Goal: Entertainment & Leisure: Consume media (video, audio)

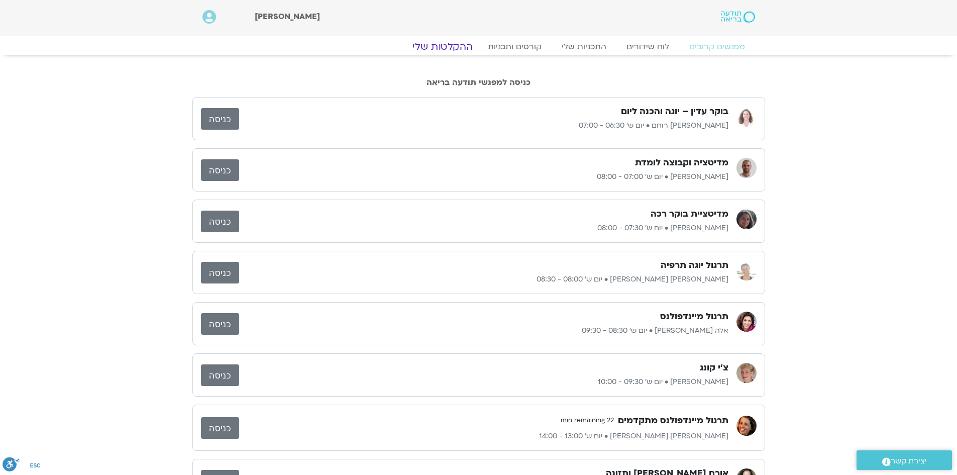
click at [451, 46] on link "ההקלטות שלי" at bounding box center [442, 47] width 84 height 12
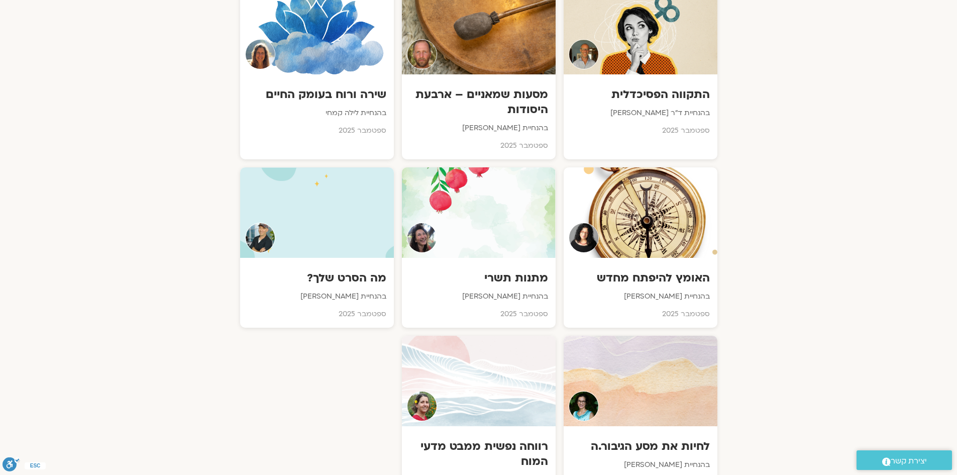
scroll to position [502, 0]
click at [529, 280] on h3 "מתנות תשרי" at bounding box center [478, 278] width 140 height 16
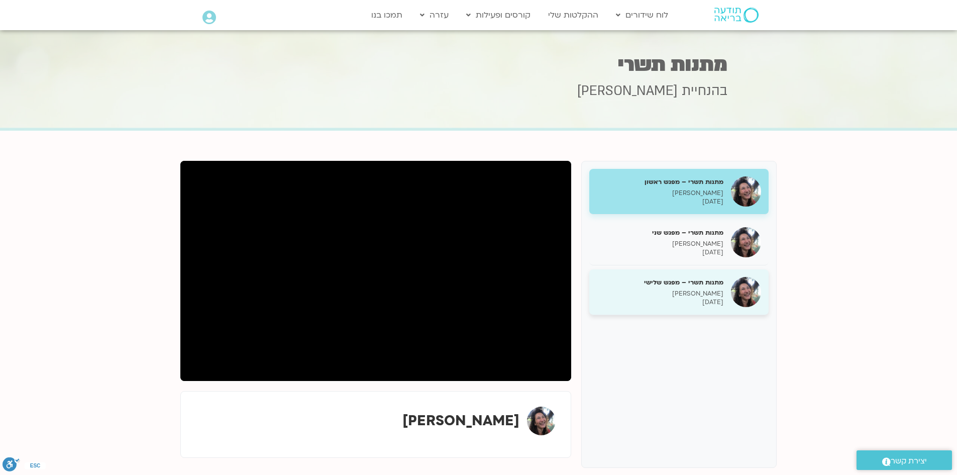
click at [694, 300] on p "[DATE]" at bounding box center [660, 302] width 127 height 9
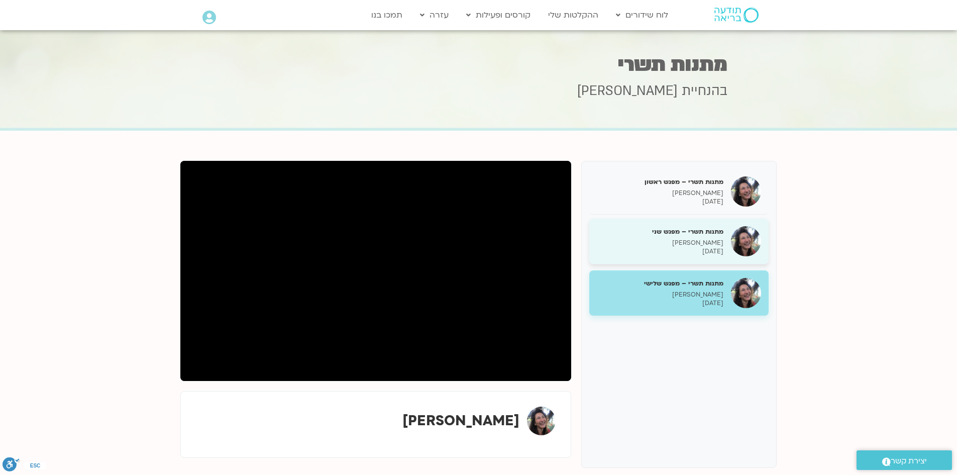
click at [669, 232] on h5 "מתנות תשרי – מפגש שני" at bounding box center [660, 231] width 127 height 9
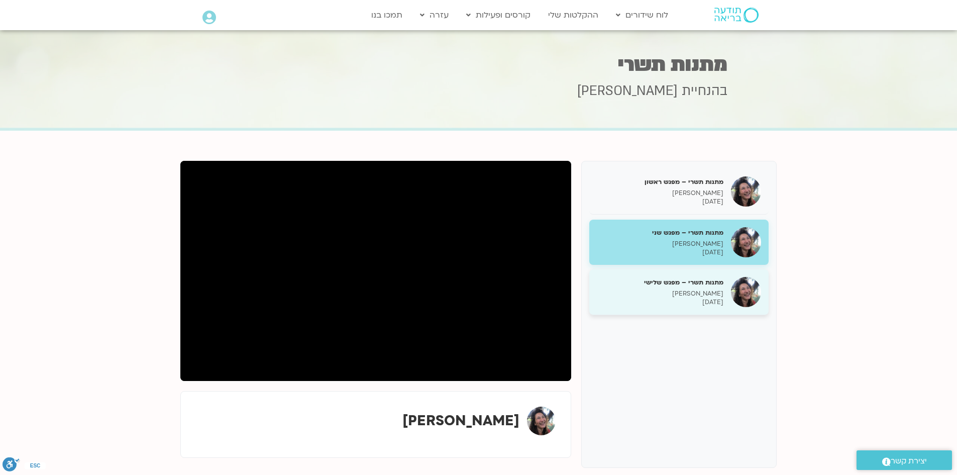
click at [712, 295] on p "מירה רגב" at bounding box center [660, 293] width 127 height 9
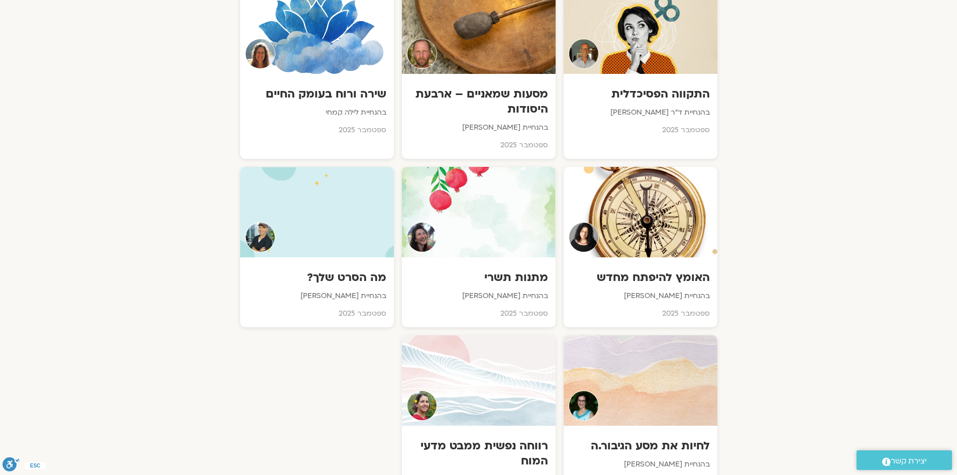
scroll to position [603, 0]
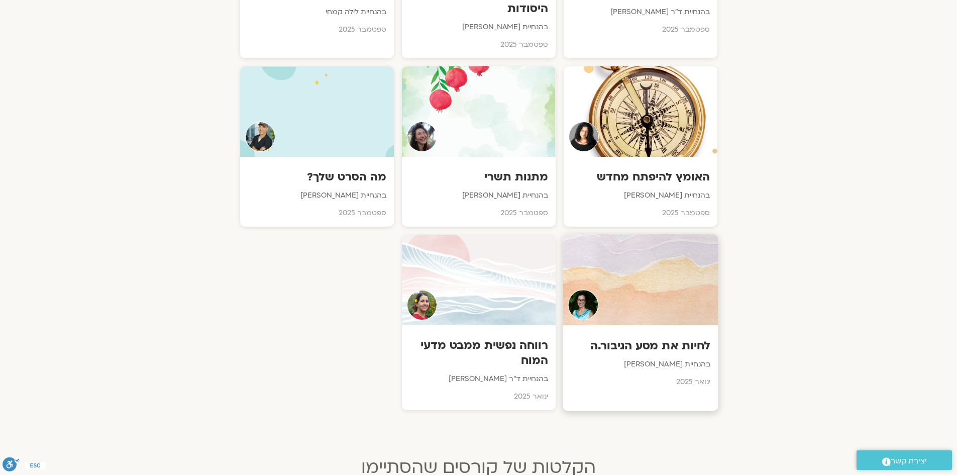
click at [653, 346] on h3 "לחיות את מסע הגיבור.ה" at bounding box center [640, 346] width 140 height 16
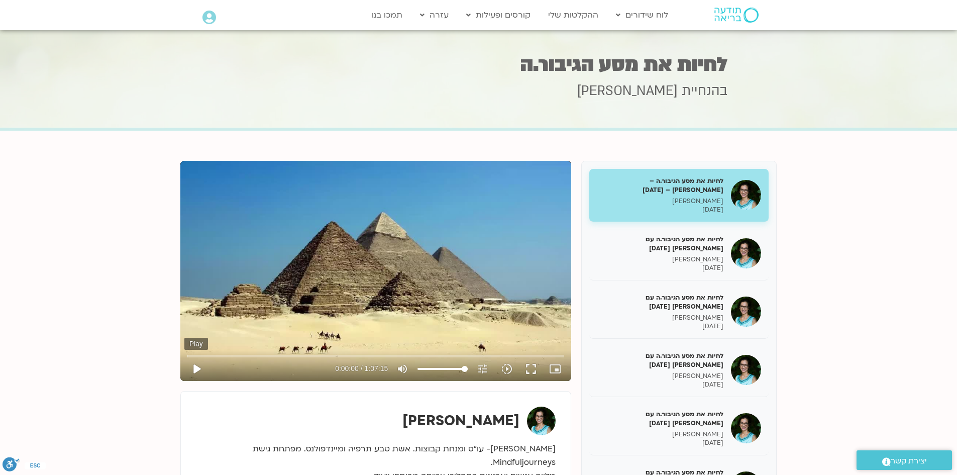
click at [198, 369] on button "play_arrow" at bounding box center [196, 369] width 24 height 24
click at [222, 353] on input "Seek" at bounding box center [375, 356] width 377 height 6
type input "363.753527"
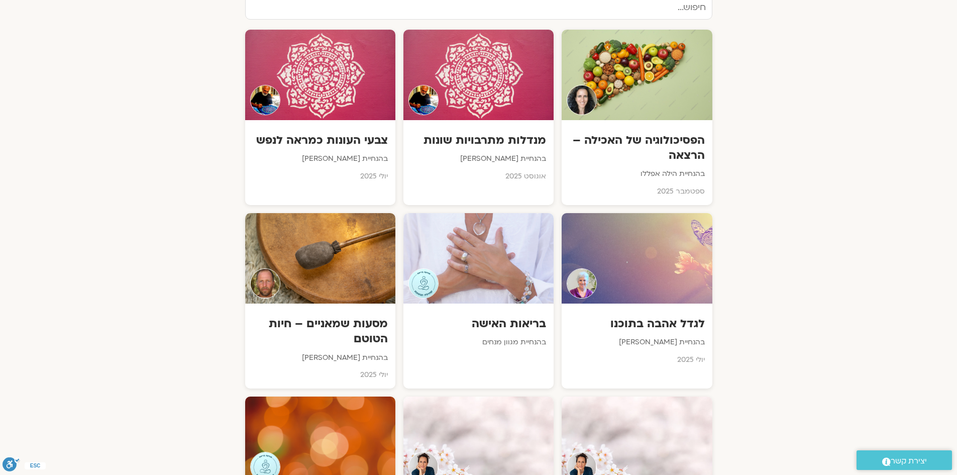
scroll to position [1105, 0]
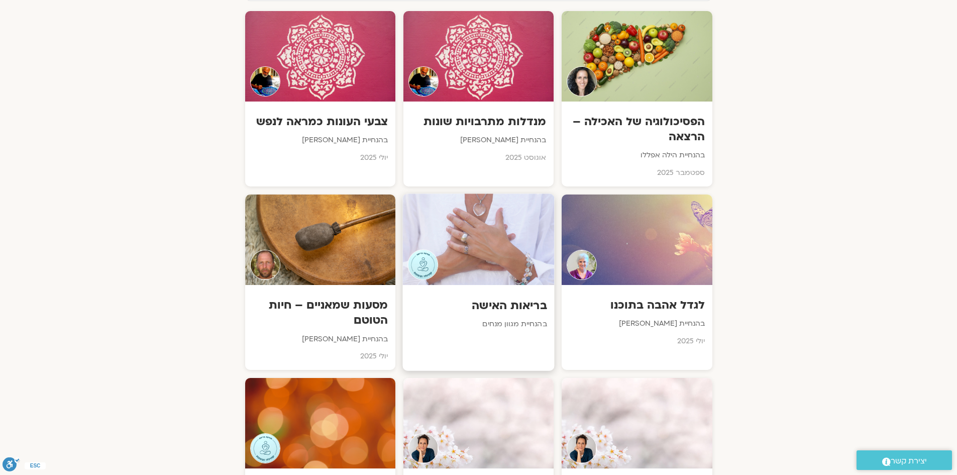
click at [493, 302] on h3 "בריאות האישה" at bounding box center [478, 305] width 137 height 16
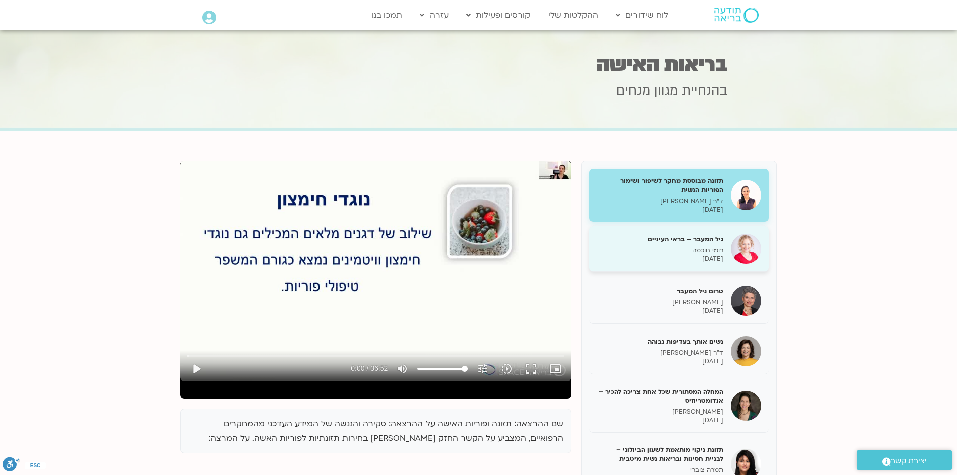
click at [677, 245] on div "גיל המעבר – בראי העיניים רומי חוכמה [DATE]" at bounding box center [660, 249] width 127 height 29
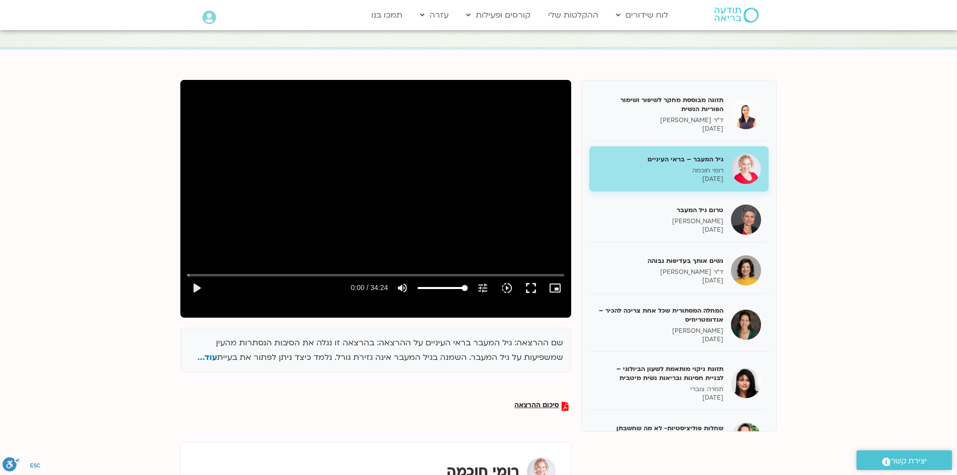
scroll to position [100, 0]
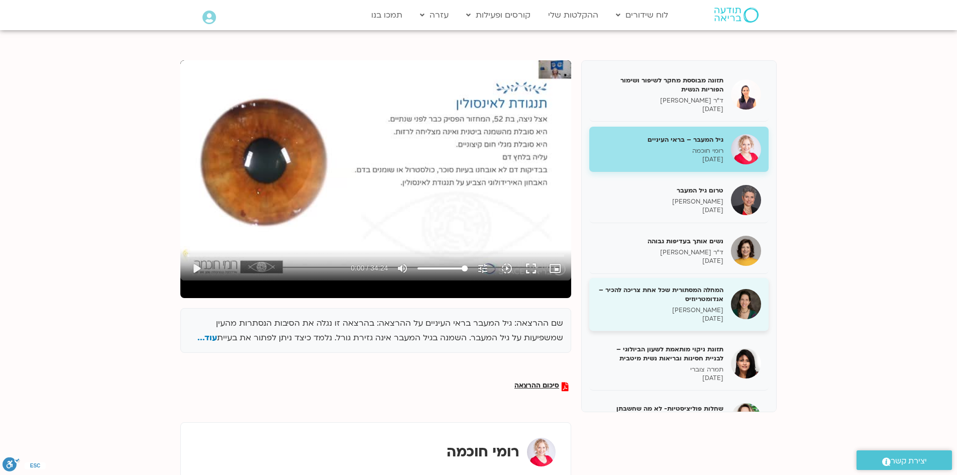
click at [685, 301] on h5 "המחלה המסתורית שכל אחת צריכה להכיר – אנדומטריוזיס" at bounding box center [660, 294] width 127 height 18
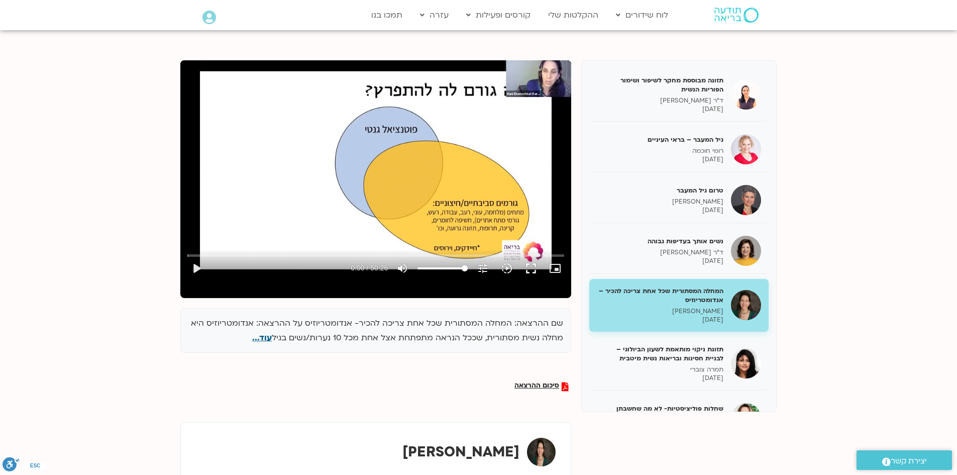
click at [263, 336] on span "עוד..." at bounding box center [262, 337] width 20 height 11
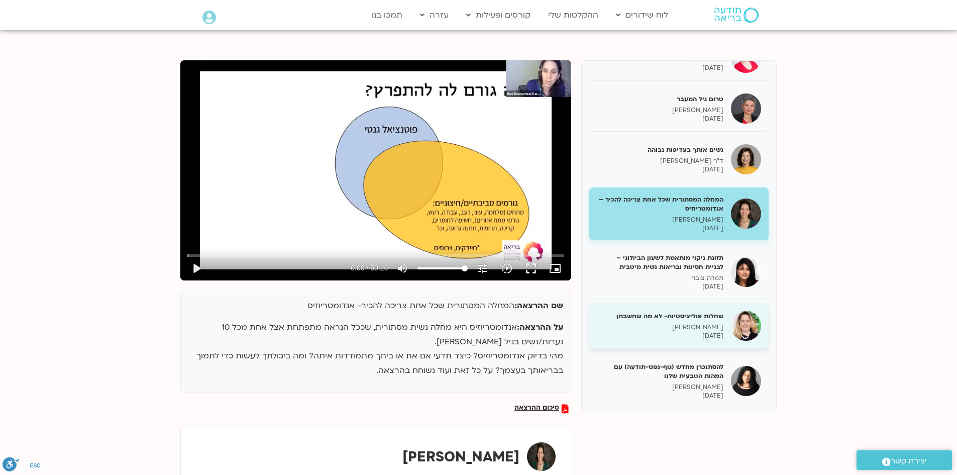
scroll to position [100, 0]
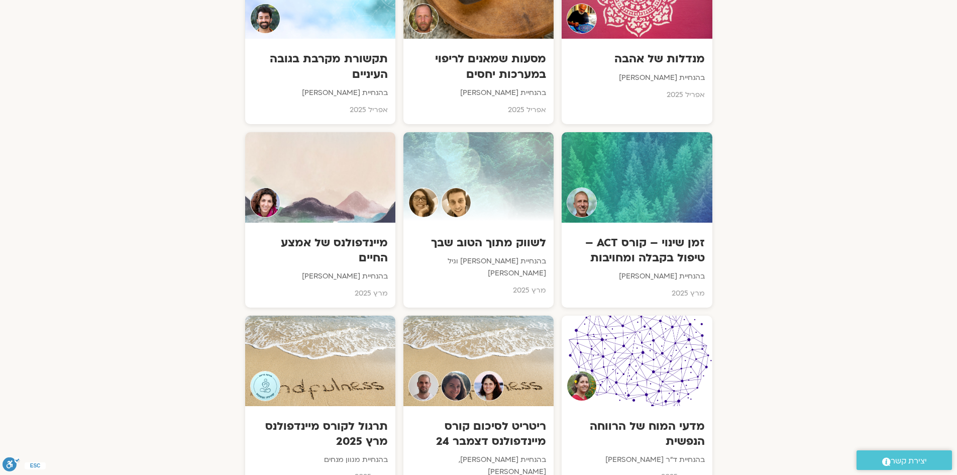
scroll to position [2655, 0]
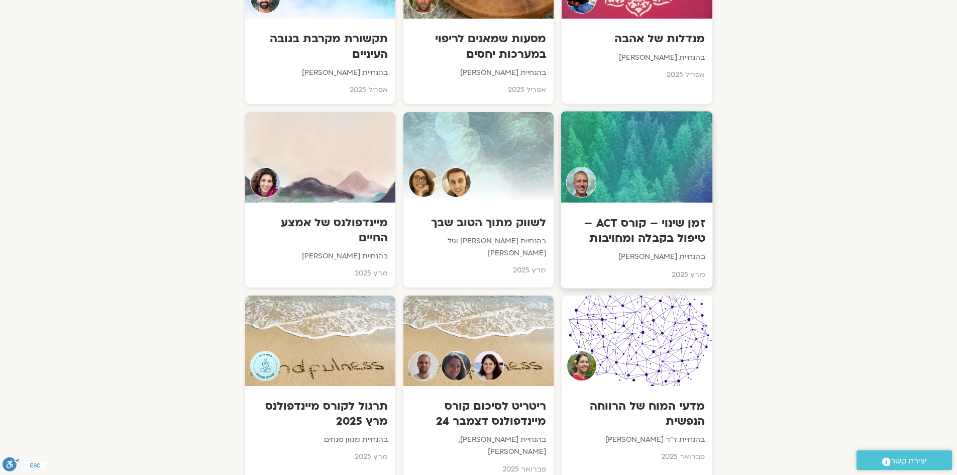
click at [689, 220] on h3 "זמן שינוי – קורס ACT – טיפול בקבלה ומחויבות" at bounding box center [637, 230] width 137 height 31
